Goal: Use online tool/utility

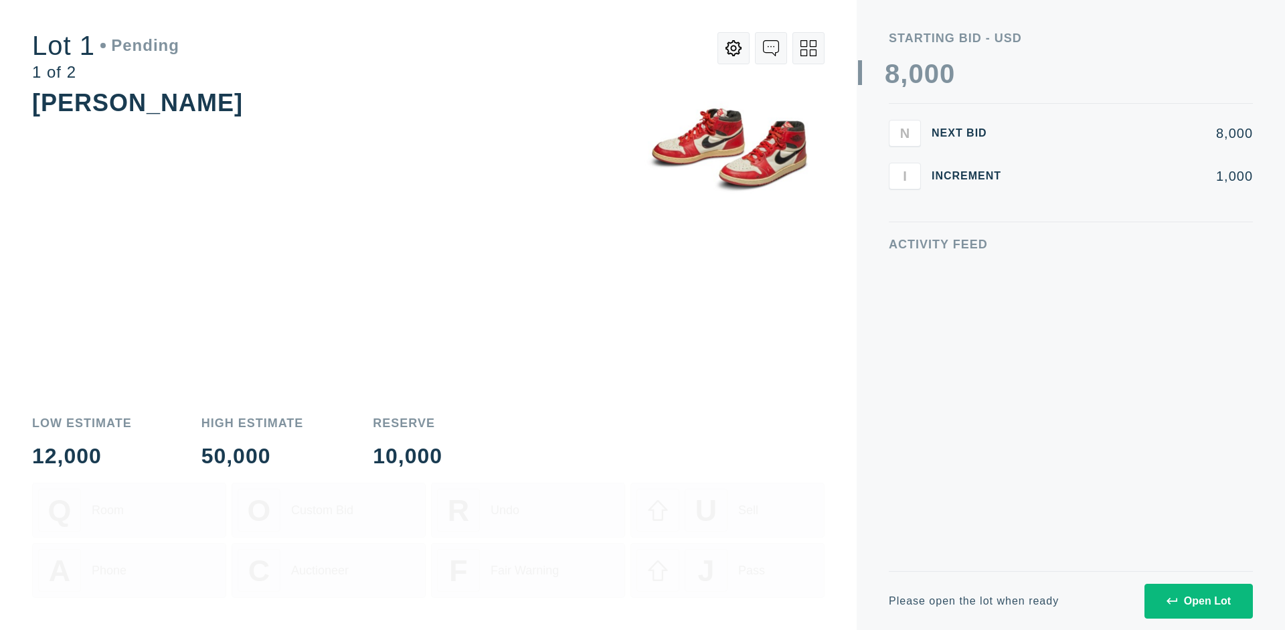
click at [1198, 600] on div "Open Lot" at bounding box center [1199, 601] width 64 height 12
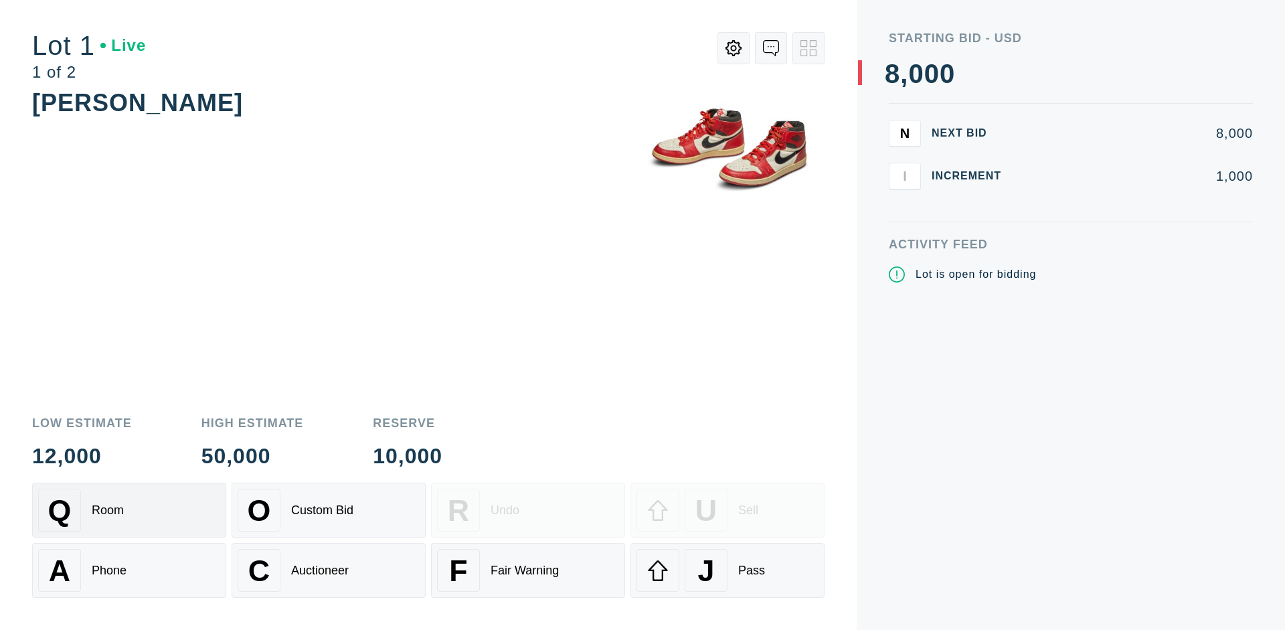
click at [129, 510] on div "Q Room" at bounding box center [129, 510] width 182 height 43
click at [728, 510] on div "U Sell" at bounding box center [728, 510] width 182 height 43
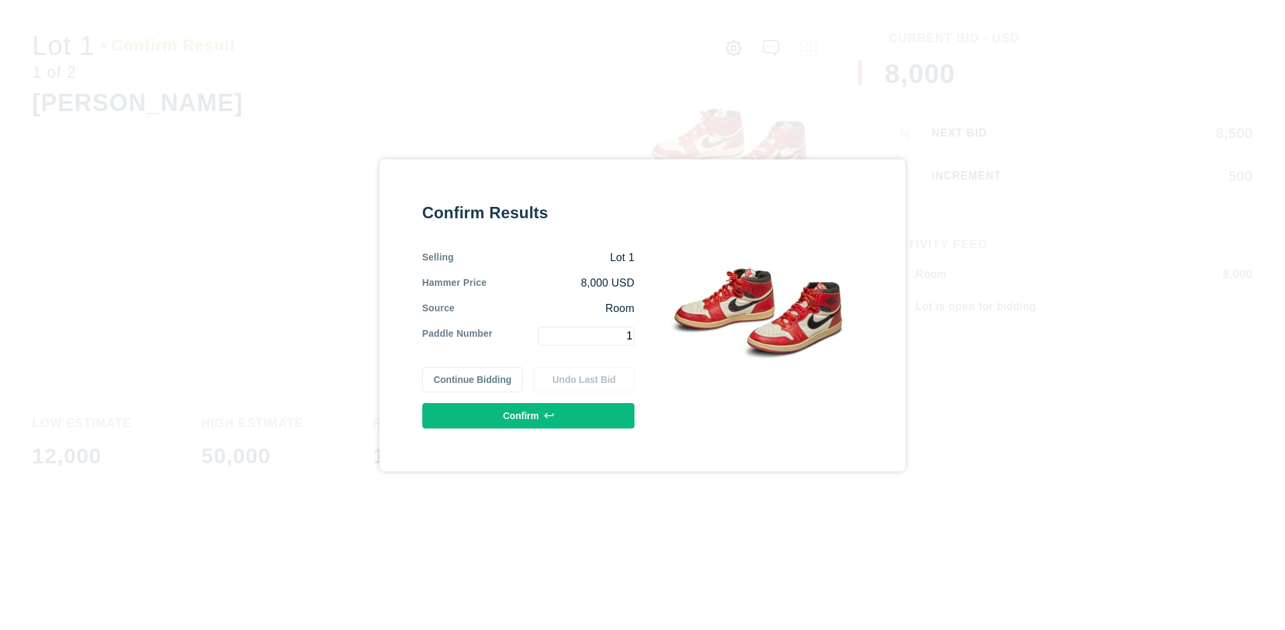
type input "1"
click at [529, 415] on button "Confirm" at bounding box center [528, 415] width 212 height 25
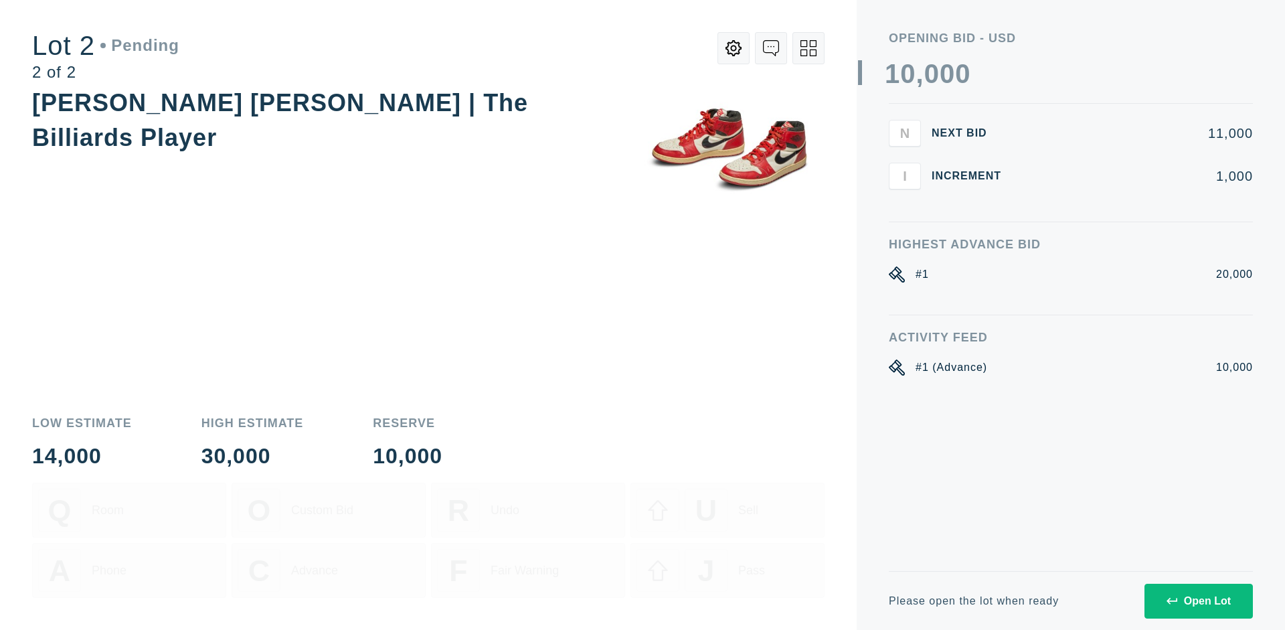
click at [1198, 600] on div "Open Lot" at bounding box center [1199, 601] width 64 height 12
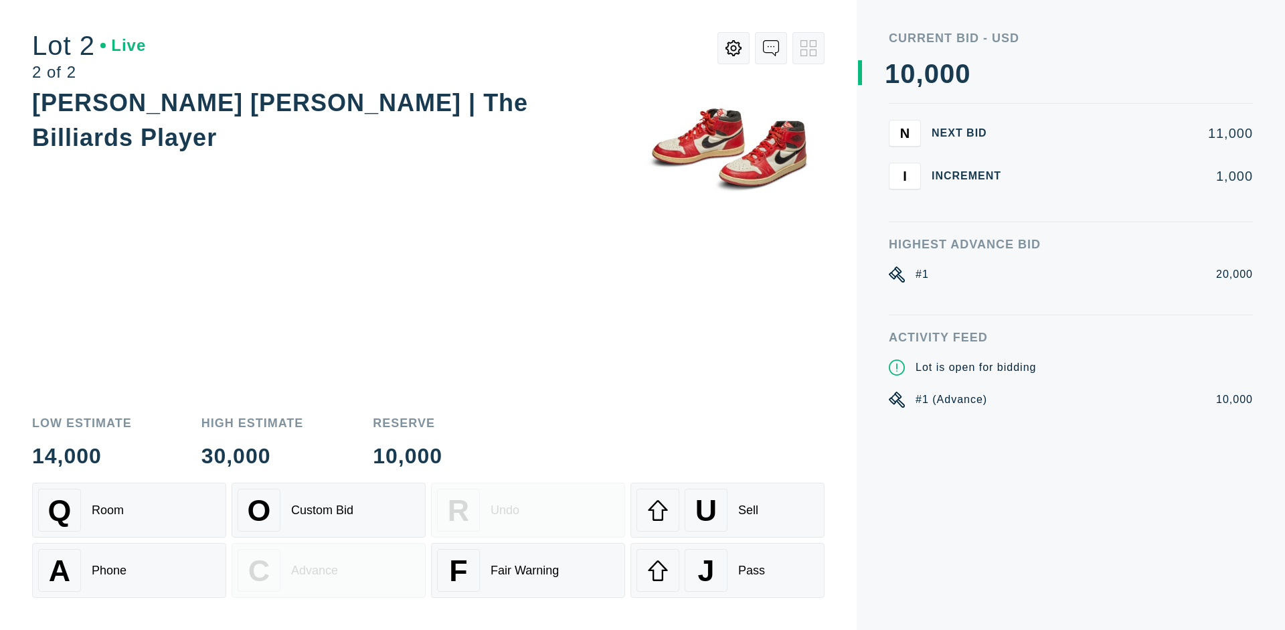
click at [129, 570] on div "A Phone" at bounding box center [129, 570] width 182 height 43
